Goal: Transaction & Acquisition: Purchase product/service

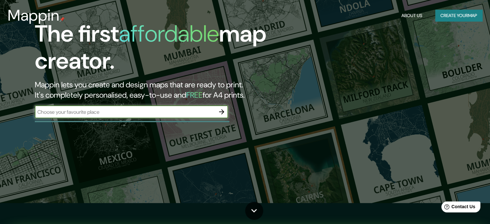
scroll to position [32, 0]
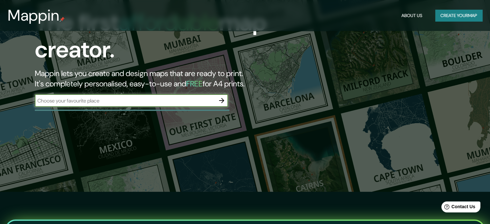
click at [111, 100] on input "text" at bounding box center [125, 100] width 180 height 7
type input "Merida"
click at [223, 99] on icon "button" at bounding box center [222, 101] width 8 height 8
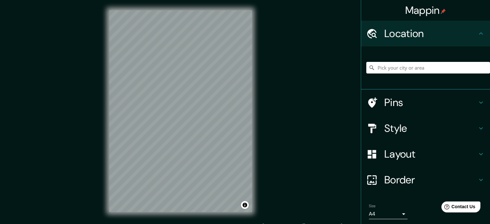
click at [411, 33] on h4 "Location" at bounding box center [430, 33] width 93 height 13
click at [403, 68] on input "Pick your city or area" at bounding box center [428, 68] width 124 height 12
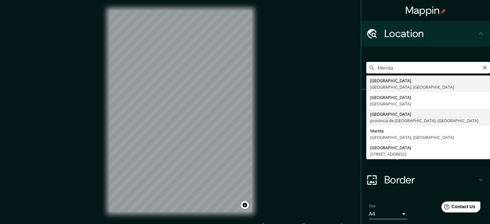
type input "Mérida, provincia de Badajoz, España"
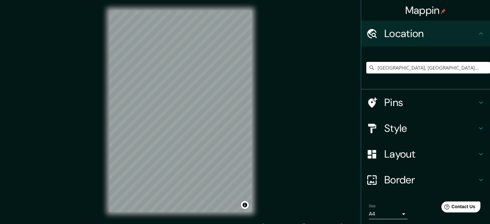
click at [410, 102] on h4 "Pins" at bounding box center [430, 102] width 93 height 13
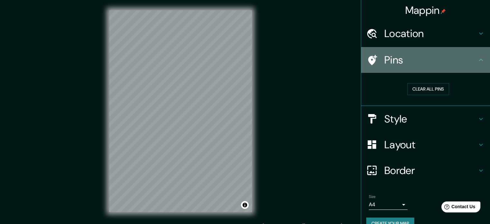
click at [412, 64] on h4 "Pins" at bounding box center [430, 59] width 93 height 13
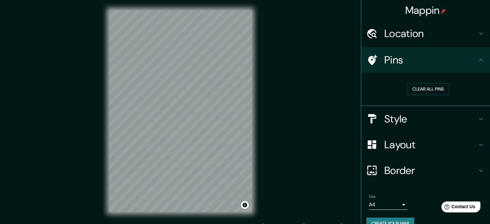
click at [414, 114] on h4 "Style" at bounding box center [430, 118] width 93 height 13
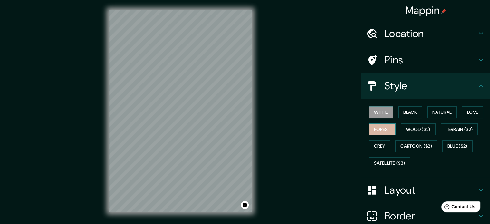
click at [387, 129] on button "Forest" at bounding box center [382, 129] width 27 height 12
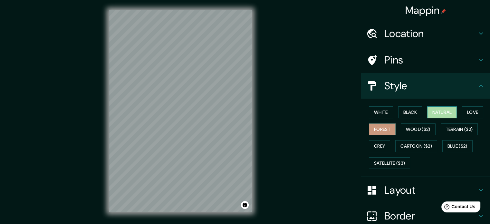
click at [439, 108] on button "Natural" at bounding box center [442, 112] width 30 height 12
click at [465, 110] on button "Love" at bounding box center [472, 112] width 21 height 12
click at [372, 126] on button "Forest" at bounding box center [382, 129] width 27 height 12
click at [373, 143] on button "Grey" at bounding box center [379, 146] width 21 height 12
click at [381, 128] on button "Forest" at bounding box center [382, 129] width 27 height 12
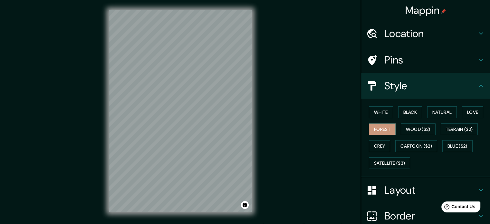
click at [409, 187] on h4 "Layout" at bounding box center [430, 190] width 93 height 13
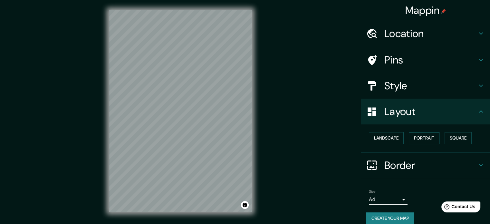
click at [418, 136] on button "Portrait" at bounding box center [424, 138] width 31 height 12
click at [421, 140] on button "Portrait" at bounding box center [424, 138] width 31 height 12
click at [385, 139] on button "Landscape" at bounding box center [386, 138] width 35 height 12
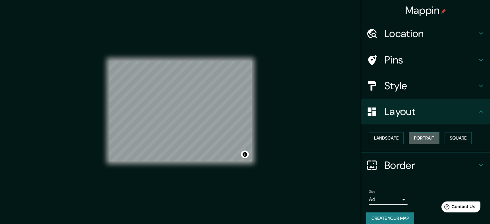
click at [424, 137] on button "Portrait" at bounding box center [424, 138] width 31 height 12
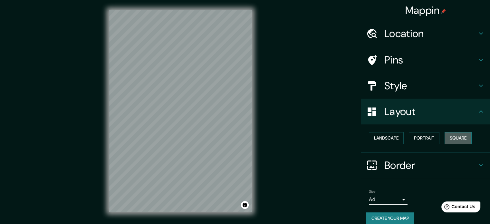
click at [445, 135] on button "Square" at bounding box center [458, 138] width 27 height 12
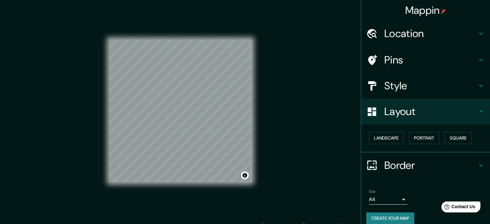
click at [400, 136] on div "Landscape Portrait Square" at bounding box center [428, 138] width 124 height 17
click at [420, 134] on button "Portrait" at bounding box center [424, 138] width 31 height 12
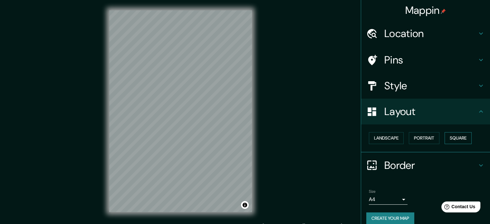
click at [463, 135] on button "Square" at bounding box center [458, 138] width 27 height 12
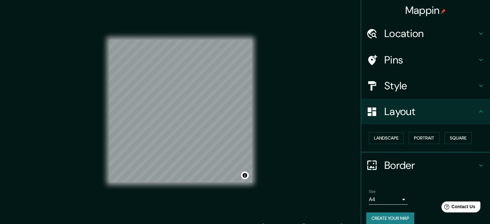
click at [366, 136] on div "Landscape Portrait Square" at bounding box center [428, 138] width 124 height 17
click at [372, 137] on button "Landscape" at bounding box center [386, 138] width 35 height 12
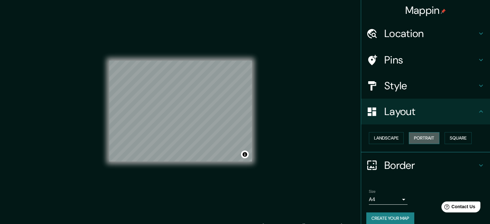
click at [419, 141] on button "Portrait" at bounding box center [424, 138] width 31 height 12
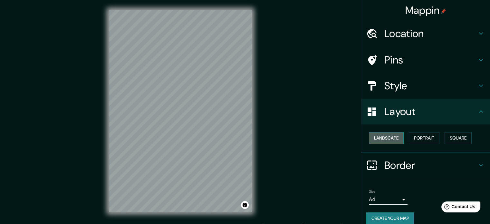
click at [390, 136] on button "Landscape" at bounding box center [386, 138] width 35 height 12
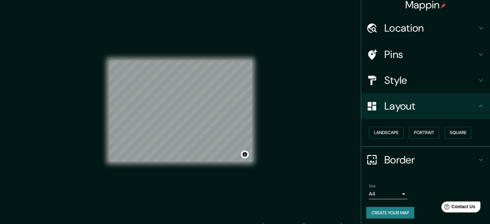
scroll to position [7, 0]
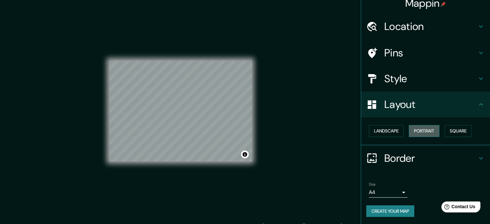
click at [425, 127] on button "Portrait" at bounding box center [424, 131] width 31 height 12
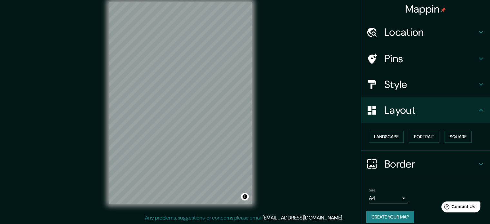
scroll to position [0, 0]
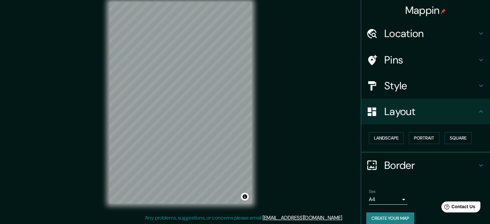
click at [408, 54] on h4 "Pins" at bounding box center [430, 59] width 93 height 13
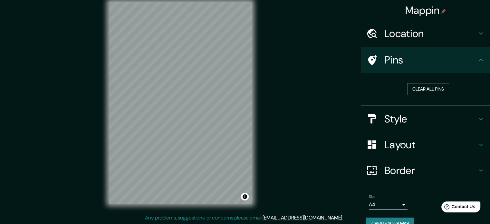
click at [412, 90] on button "Clear all pins" at bounding box center [428, 89] width 42 height 12
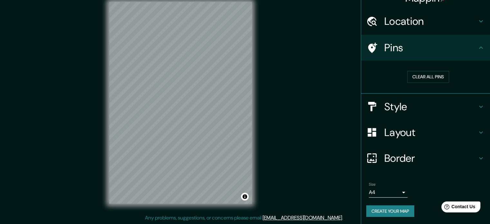
click at [399, 208] on button "Create your map" at bounding box center [390, 211] width 48 height 12
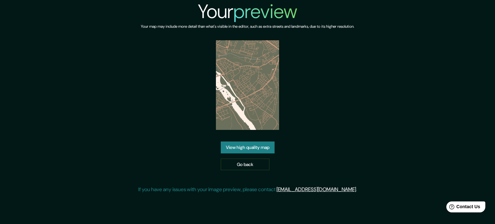
click at [254, 150] on link "View high quality map" at bounding box center [248, 147] width 54 height 12
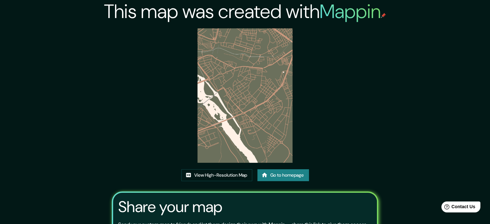
click at [258, 113] on img at bounding box center [244, 95] width 95 height 134
drag, startPoint x: 245, startPoint y: 76, endPoint x: 391, endPoint y: 67, distance: 146.5
click at [403, 64] on div "This map was created with Mappin View High-Resolution Map Go to homepage Share …" at bounding box center [245, 144] width 490 height 288
